Goal: Task Accomplishment & Management: Use online tool/utility

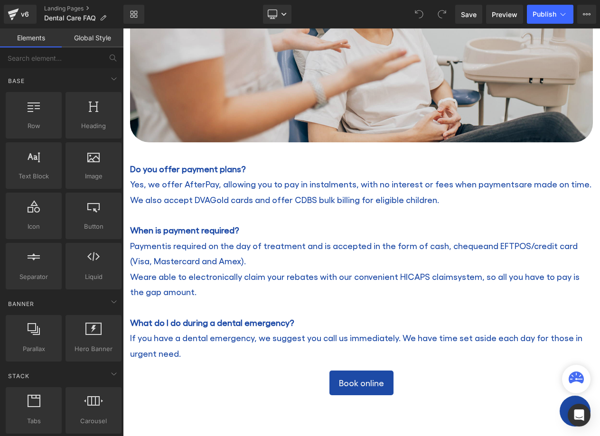
scroll to position [332, 0]
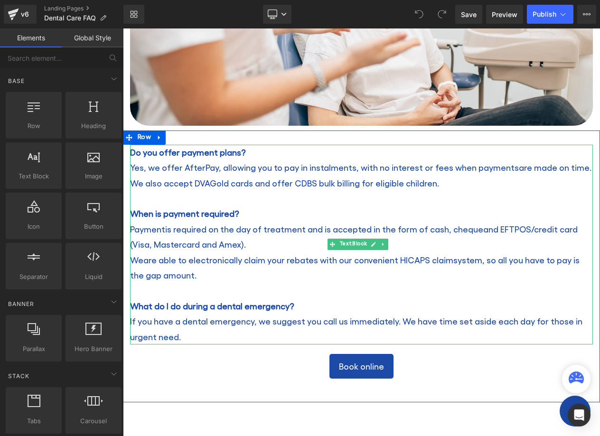
click at [504, 163] on span "Yes, we offer AfterPay, allowing you to pay in instalments, with no interest or…" at bounding box center [360, 167] width 461 height 10
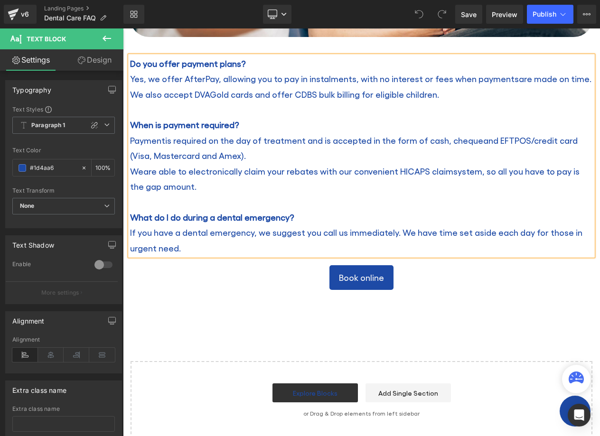
scroll to position [309, 0]
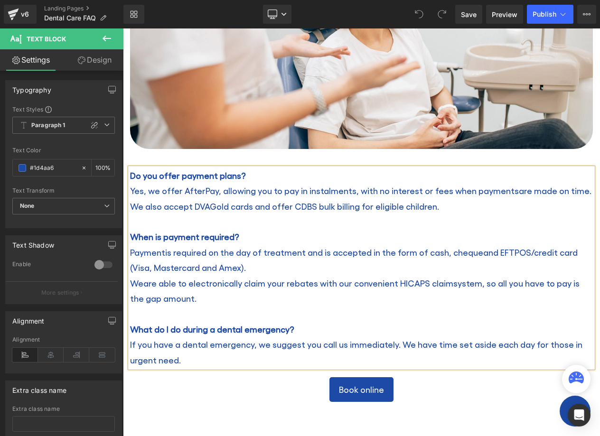
click at [502, 186] on span "Yes, we offer AfterPay, allowing you to pay in instalments, with no interest or…" at bounding box center [360, 191] width 461 height 10
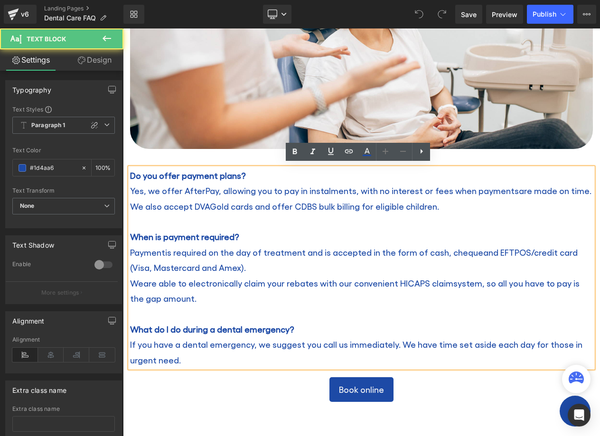
click at [505, 187] on span "Yes, we offer AfterPay, allowing you to pay in instalments, with no interest or…" at bounding box center [360, 191] width 461 height 10
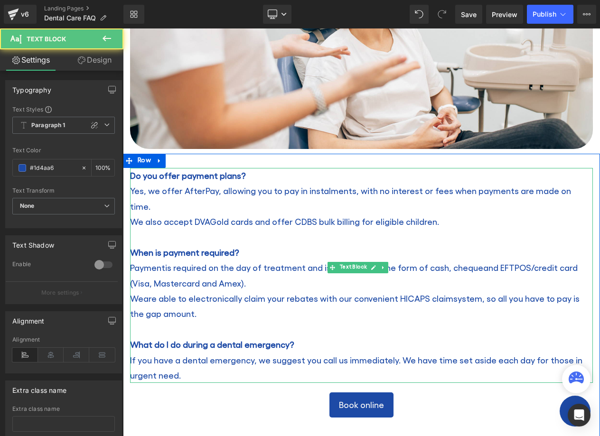
click at [209, 216] on span "We also accept DVAGold cards and offer CDBS bulk billing for eligible children." at bounding box center [284, 221] width 309 height 10
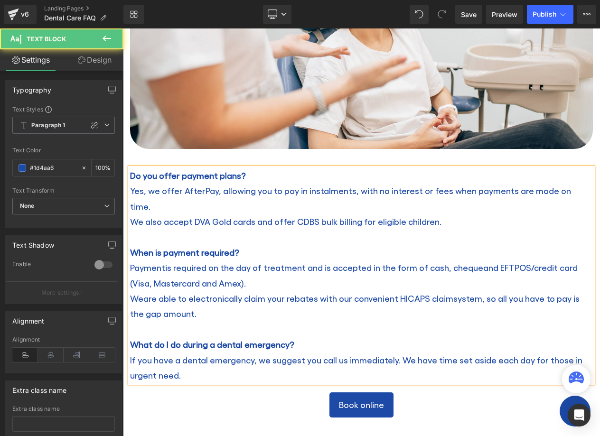
click at [163, 263] on span "Paymentis required on the day of treatment and is accepted in the form of cash,…" at bounding box center [354, 275] width 448 height 25
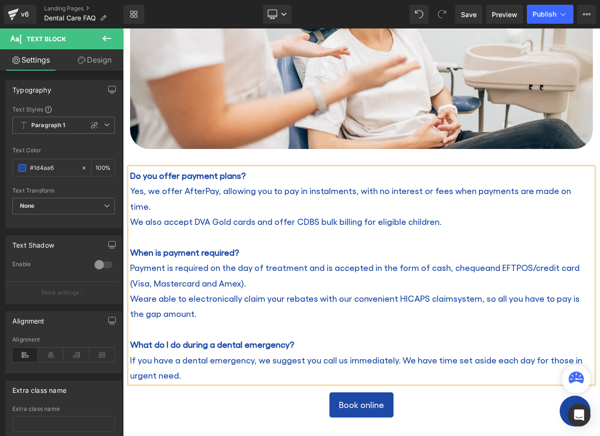
click at [474, 263] on span "Payment is required on the day of treatment and is accepted in the form of cash…" at bounding box center [355, 275] width 450 height 25
click at [145, 293] on span "Weare able to electronically claim your rebates with our convenient HICAPS clai…" at bounding box center [355, 305] width 450 height 25
click at [448, 293] on span "We are able to electronically claim your rebates with our convenient HICAPS cla…" at bounding box center [355, 305] width 451 height 25
click at [551, 13] on span "Publish" at bounding box center [545, 14] width 24 height 8
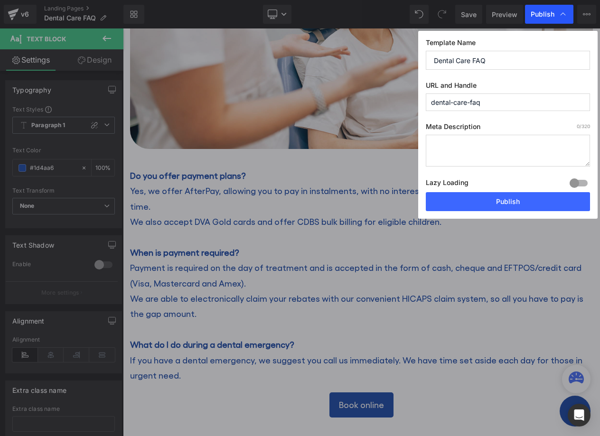
click at [535, 13] on span "Publish" at bounding box center [543, 14] width 24 height 9
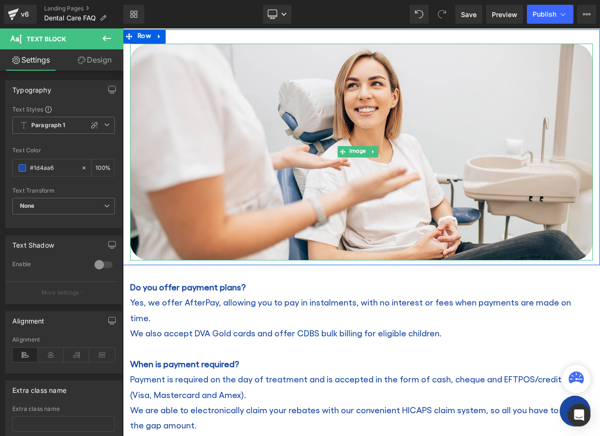
scroll to position [214, 0]
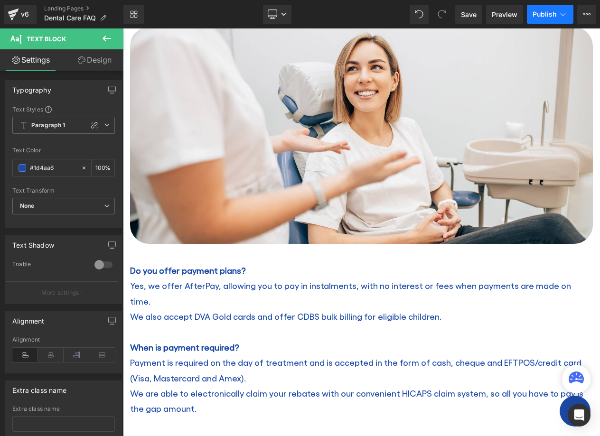
click at [543, 14] on span "Publish" at bounding box center [545, 14] width 24 height 8
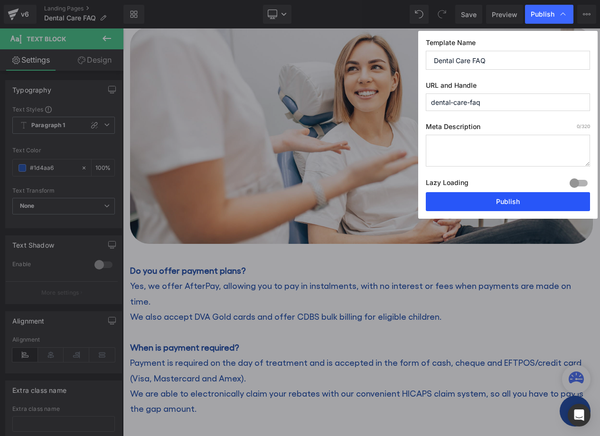
click at [461, 194] on button "Publish" at bounding box center [508, 201] width 164 height 19
